Goal: Find specific page/section: Find specific page/section

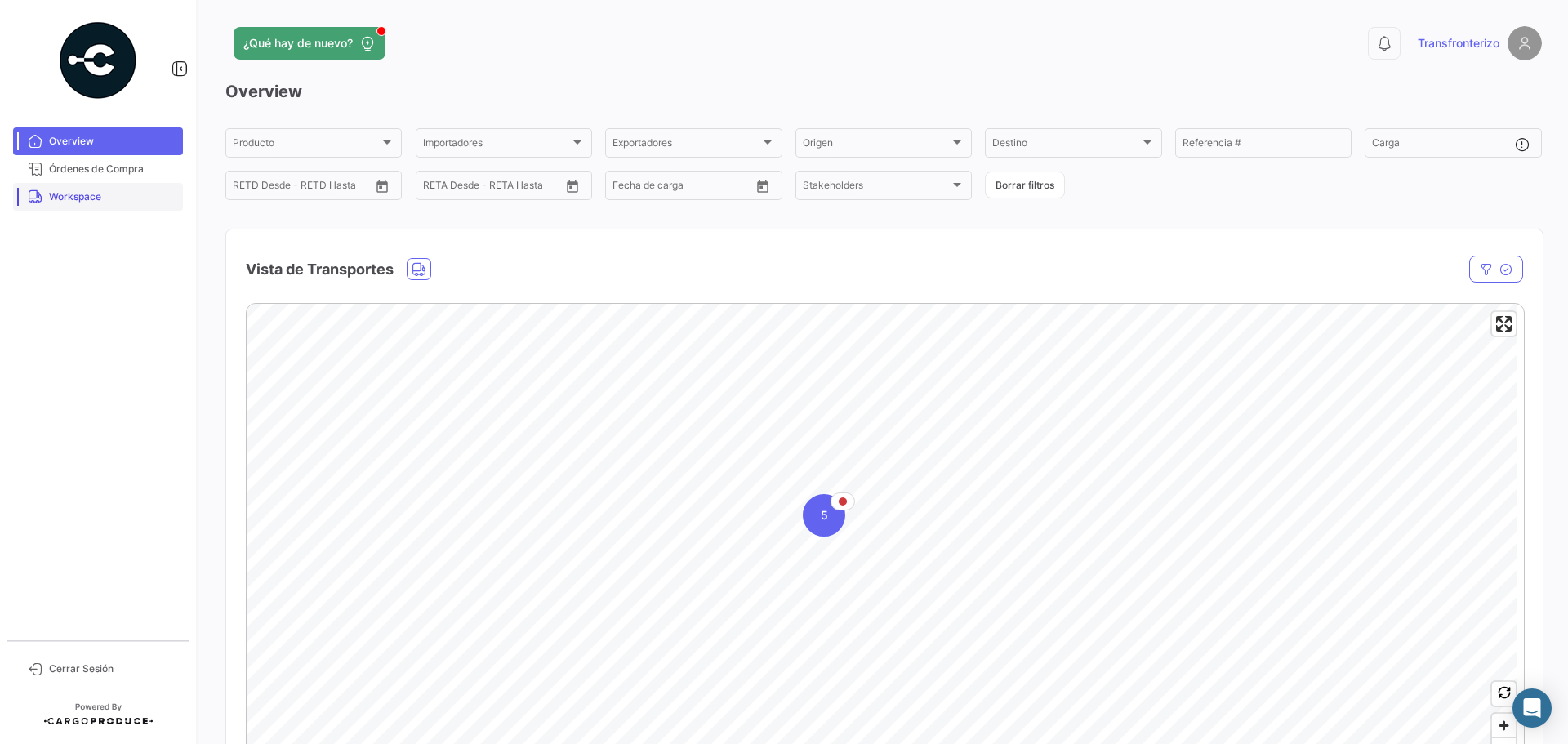
click at [121, 196] on span "Workspace" at bounding box center [112, 196] width 128 height 15
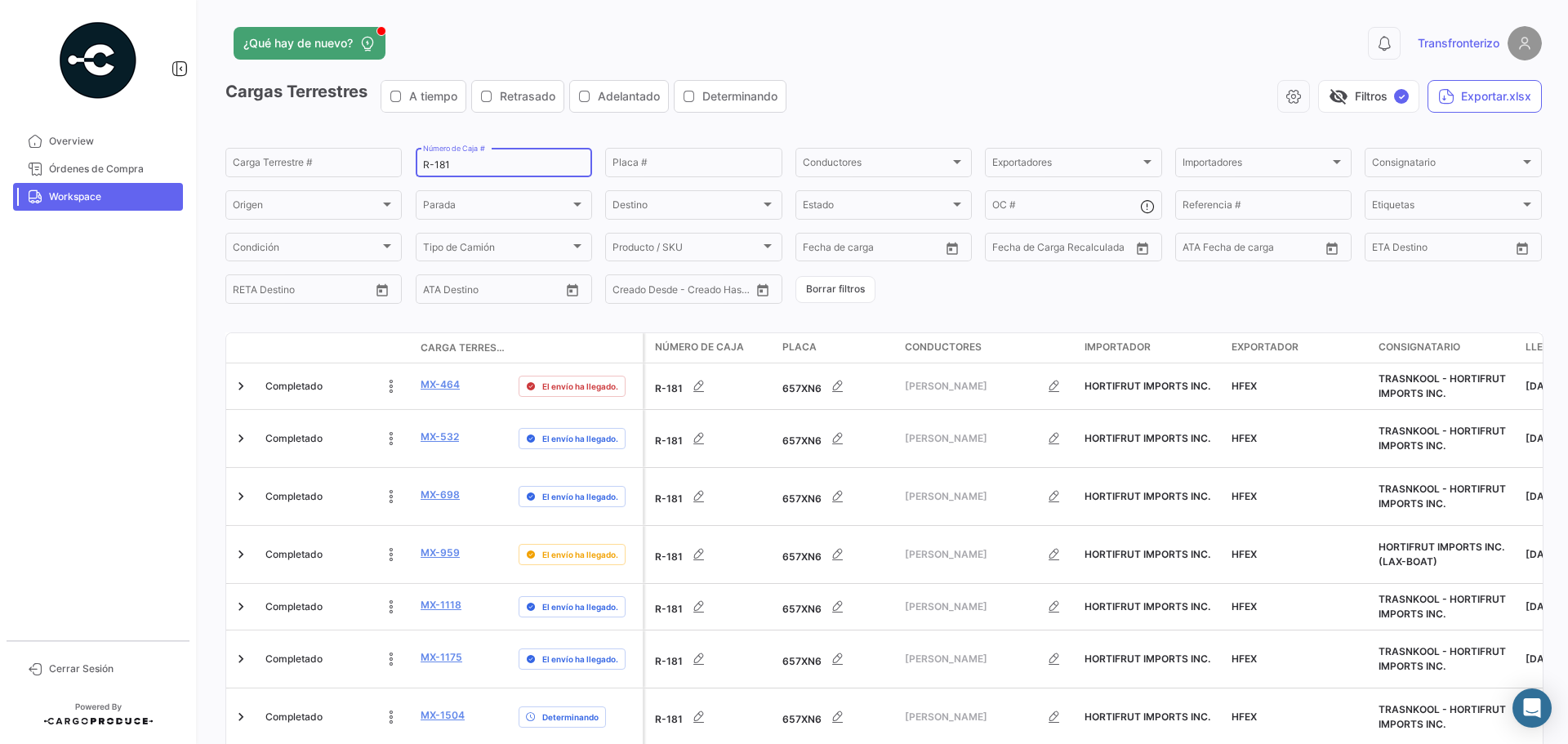
click at [503, 164] on input "R-181" at bounding box center [504, 164] width 162 height 11
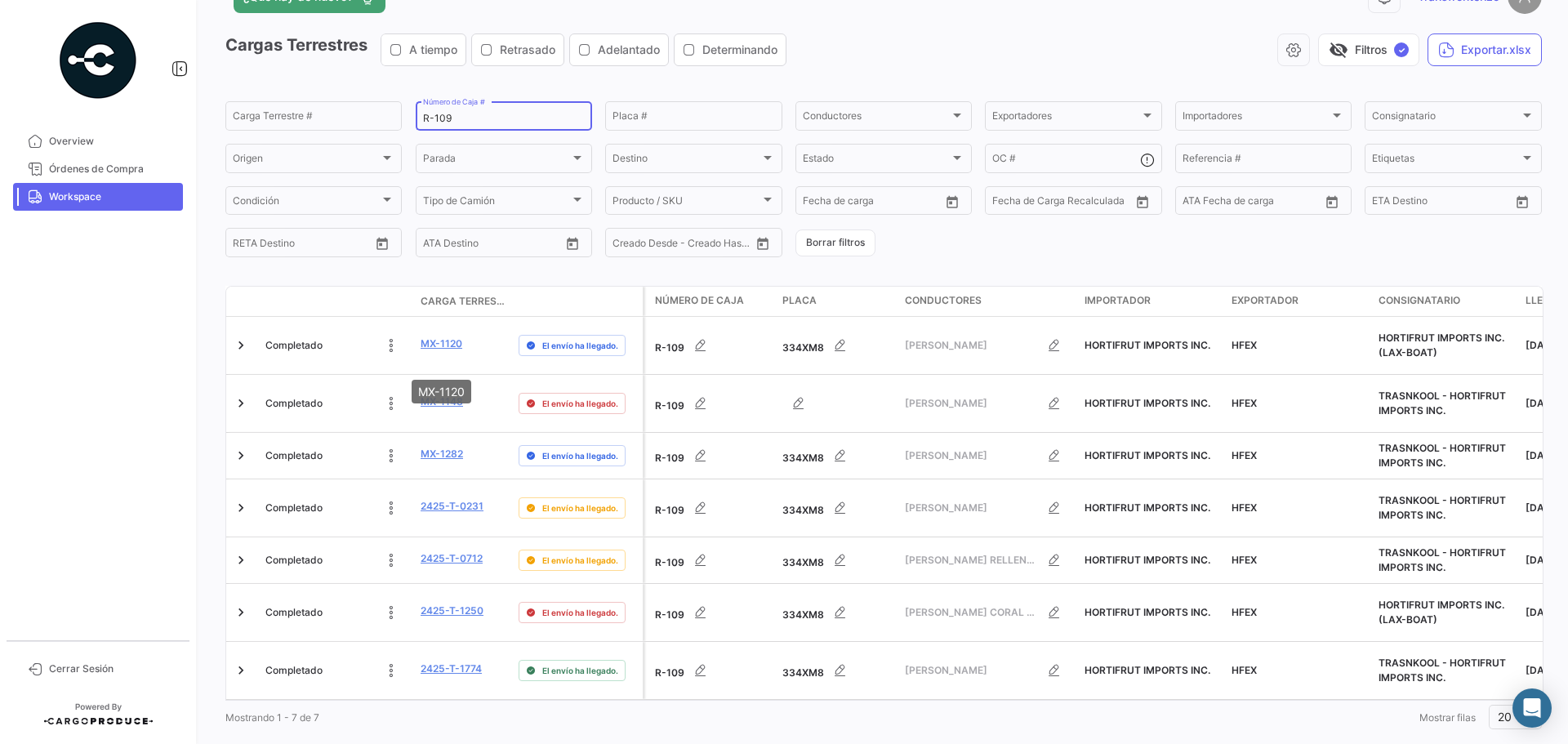
scroll to position [53, 0]
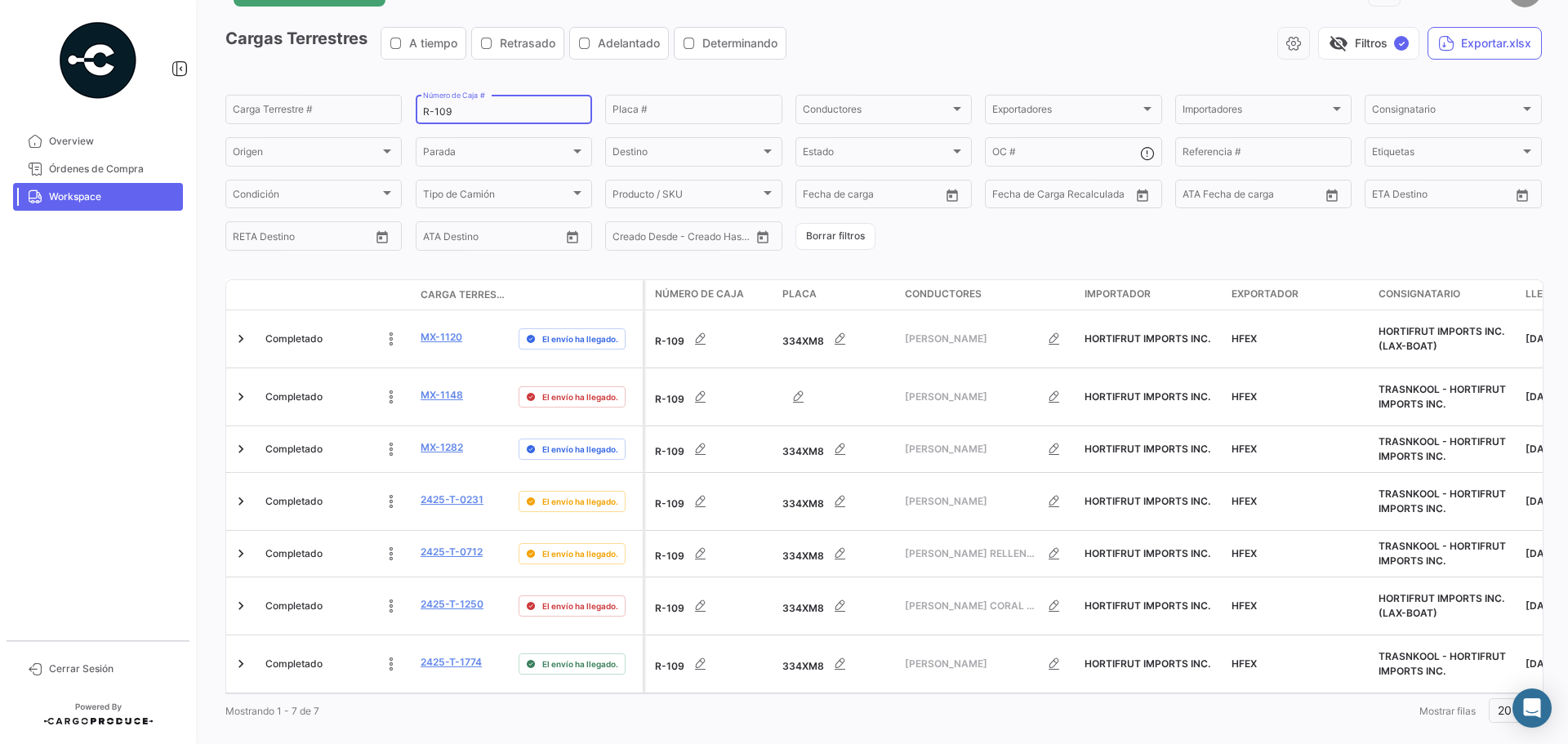
type input "R-109"
click at [461, 104] on div "R-109 Número de Caja #" at bounding box center [504, 108] width 162 height 32
click at [465, 109] on input "R-109" at bounding box center [504, 111] width 162 height 11
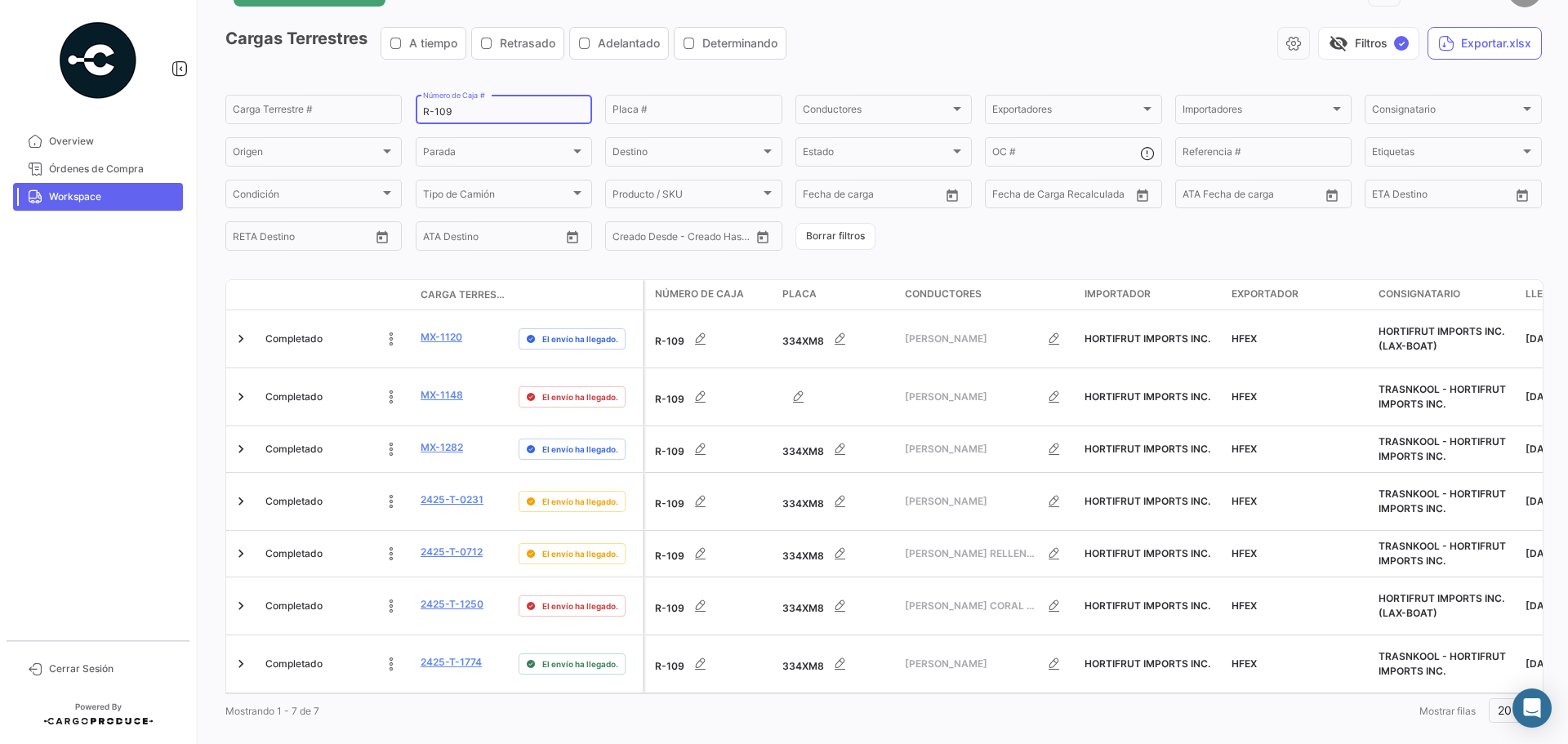
click at [465, 109] on input "R-109" at bounding box center [504, 111] width 162 height 11
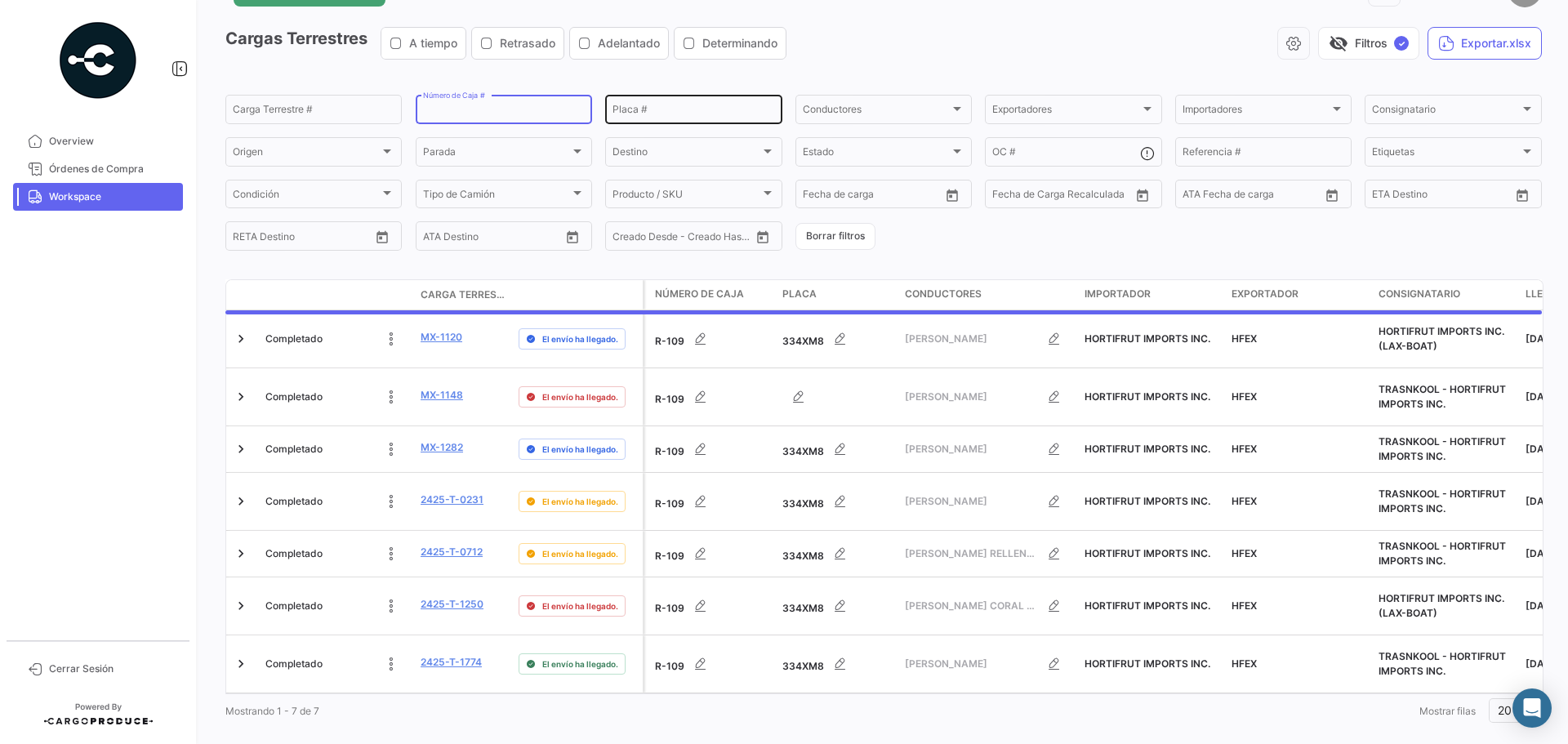
click at [664, 110] on input "Placa #" at bounding box center [693, 111] width 162 height 11
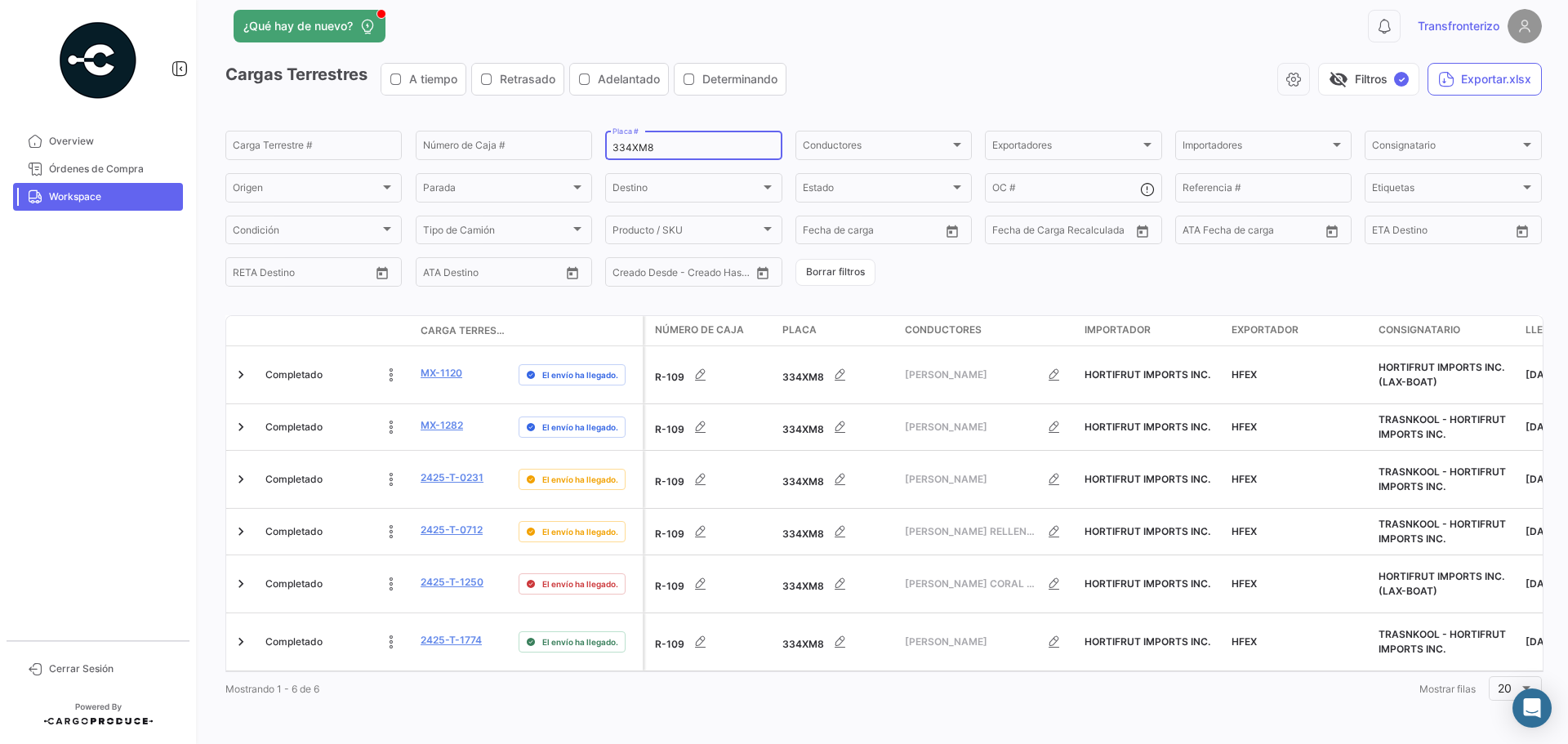
scroll to position [7, 0]
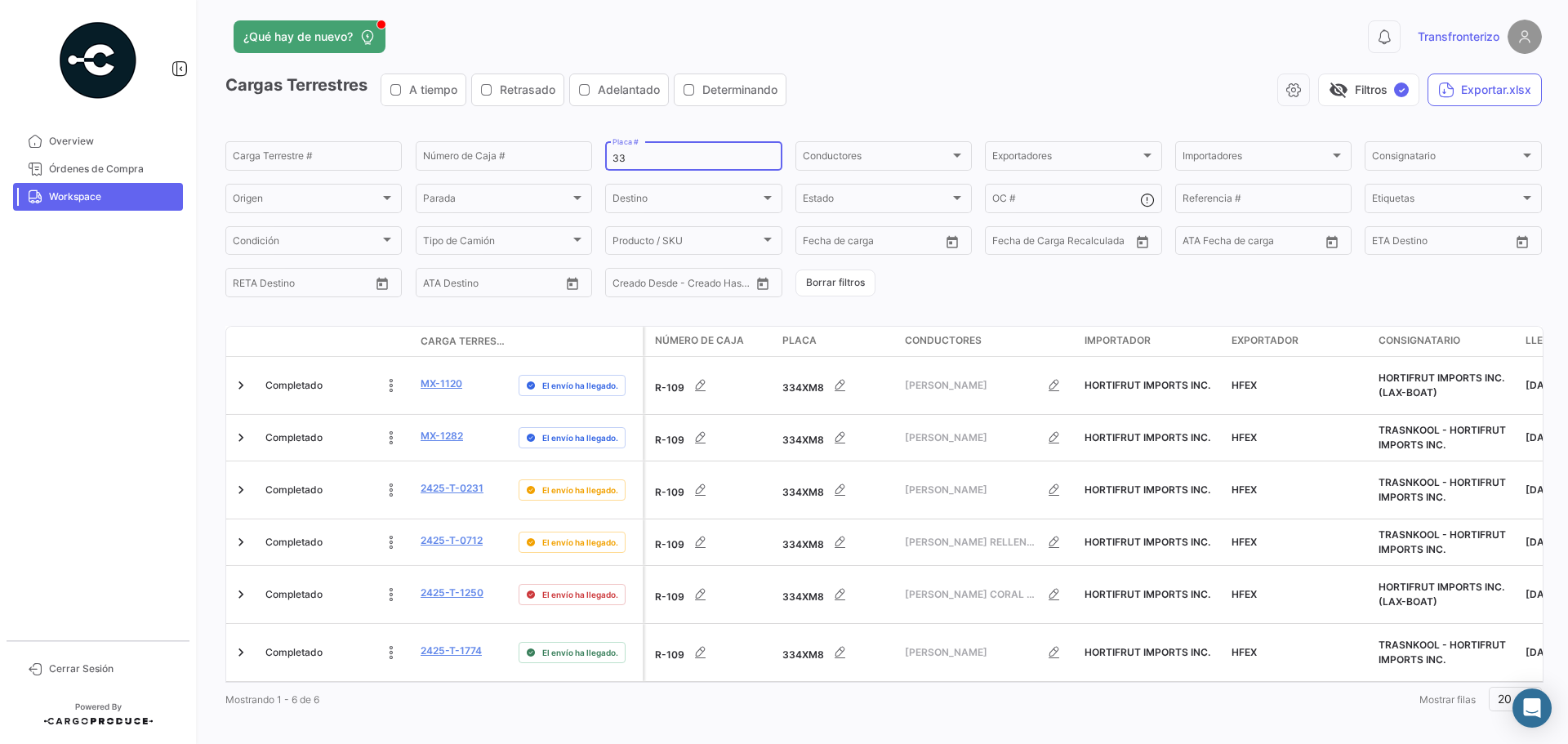
type input "3"
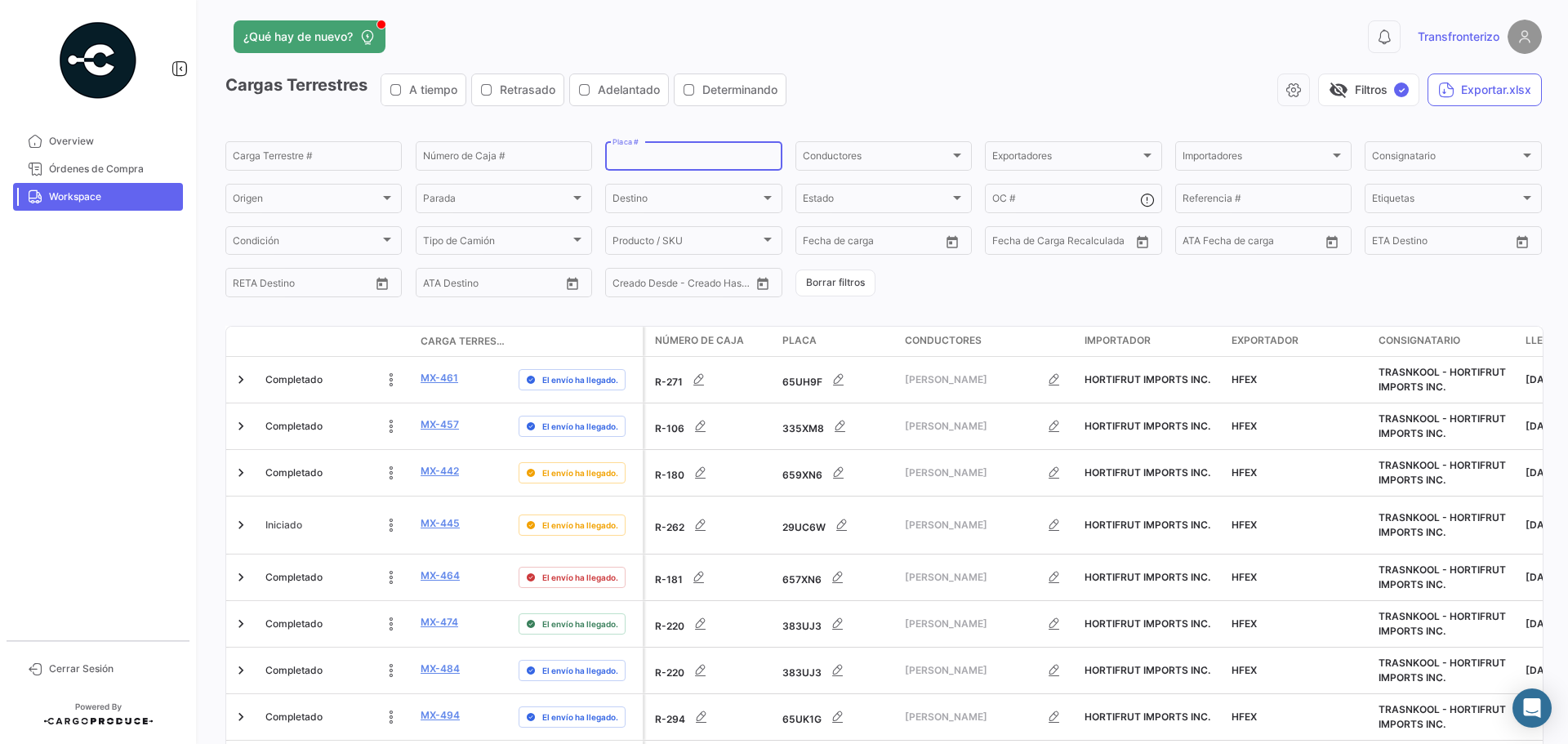
scroll to position [0, 0]
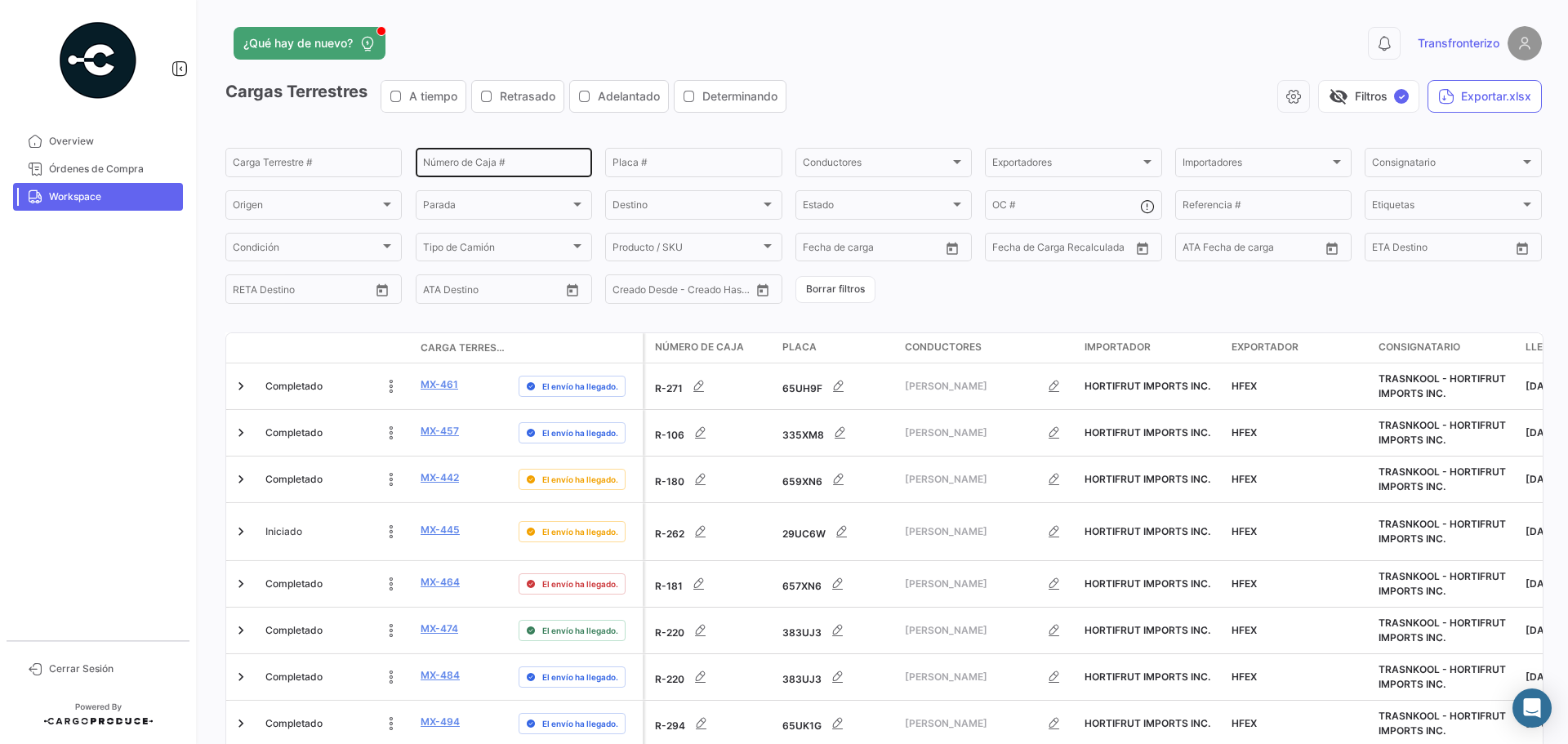
click at [499, 172] on div "Número de Caja #" at bounding box center [504, 161] width 162 height 32
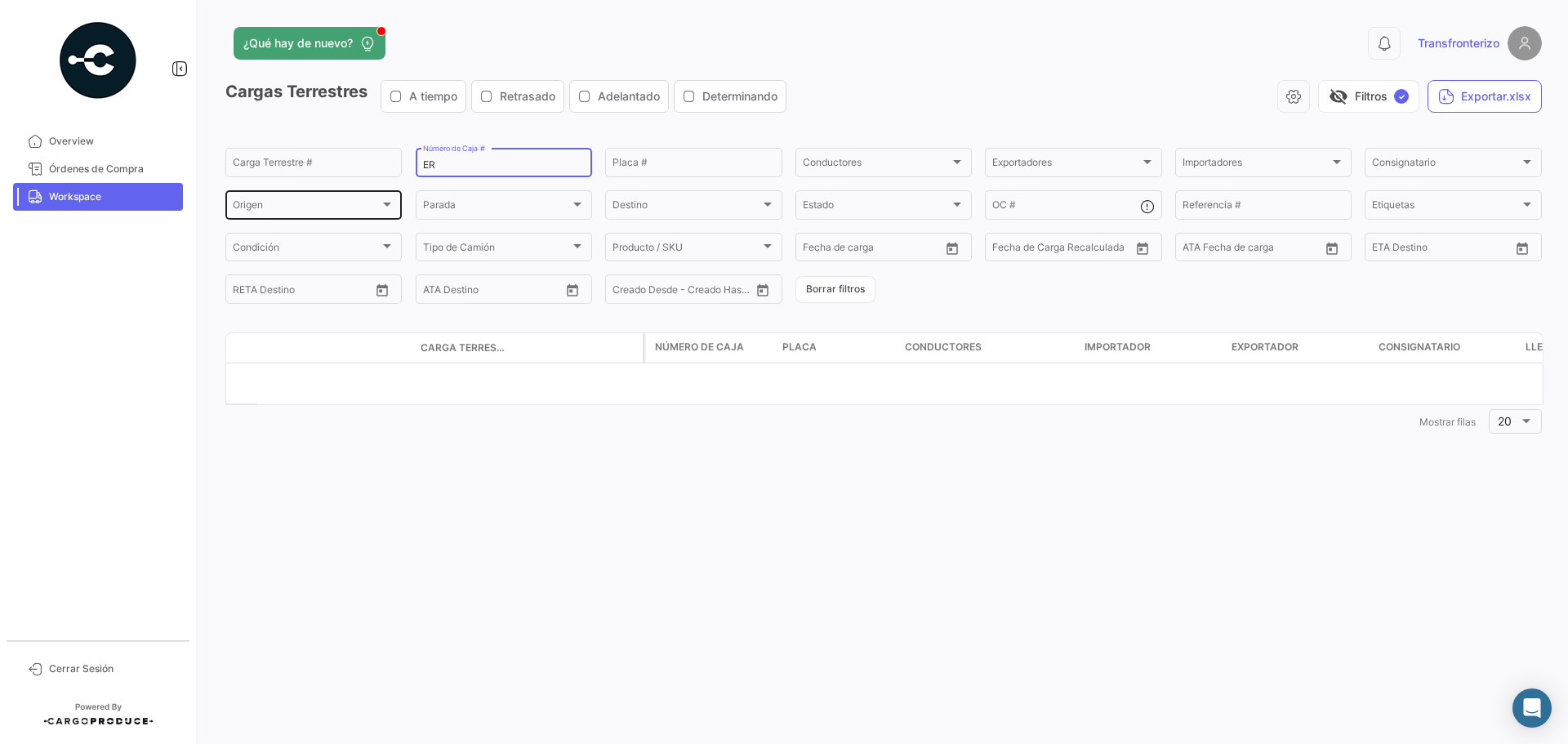
type input "E"
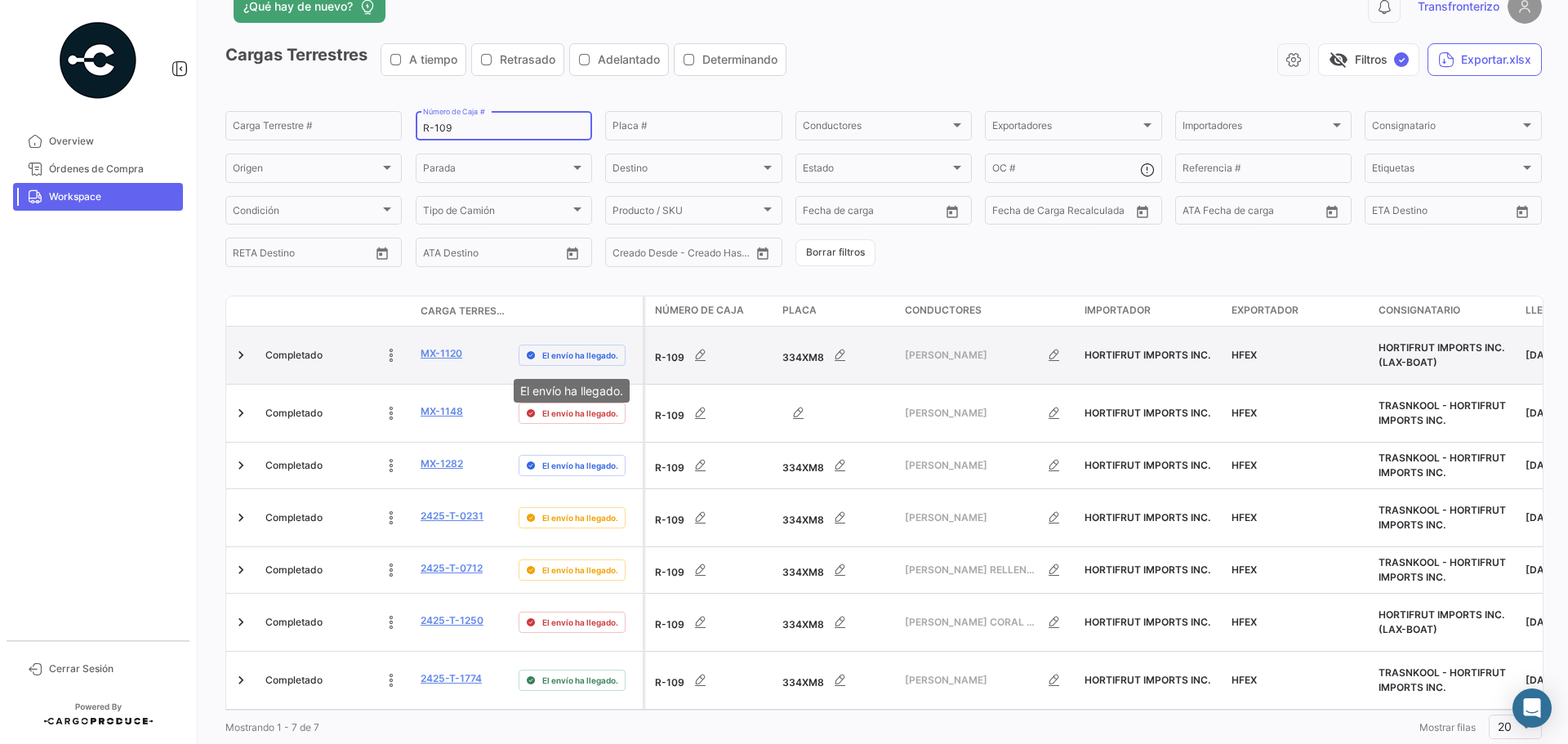
scroll to position [53, 0]
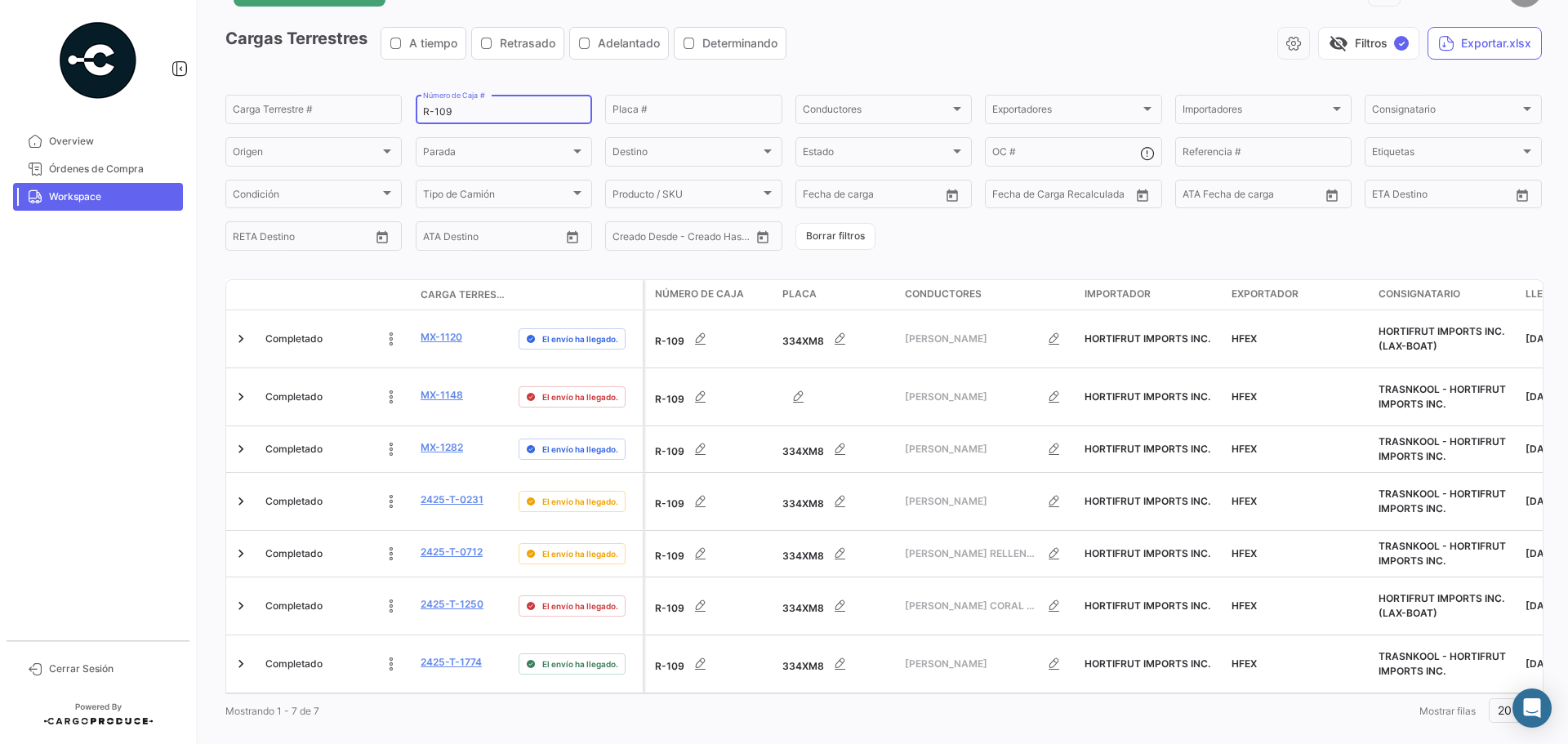
type input "R-109"
